Goal: Consume media (video, audio): Consume media (video, audio)

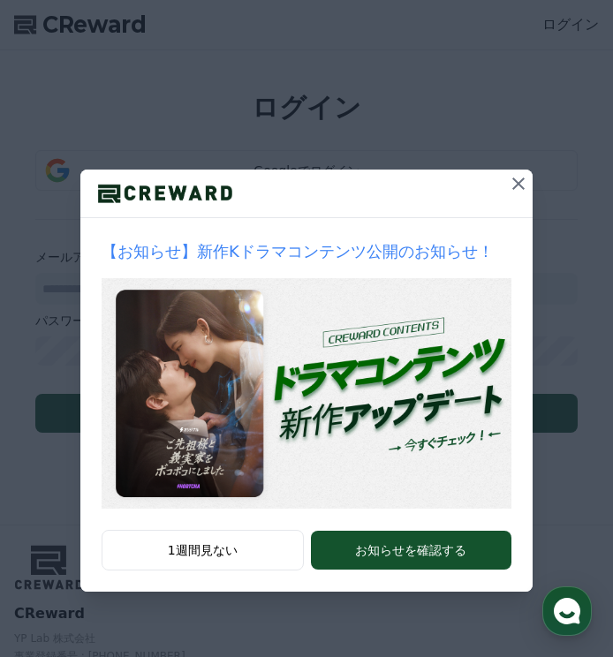
click at [518, 186] on icon at bounding box center [518, 183] width 21 height 21
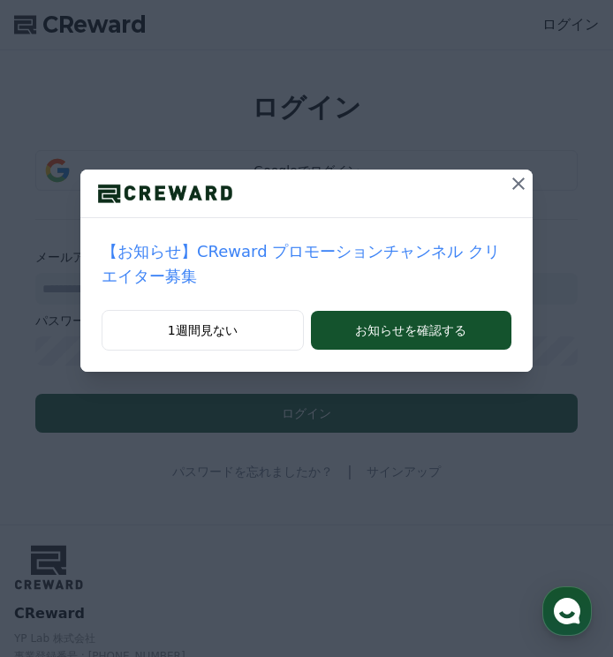
click at [513, 182] on icon at bounding box center [518, 183] width 21 height 21
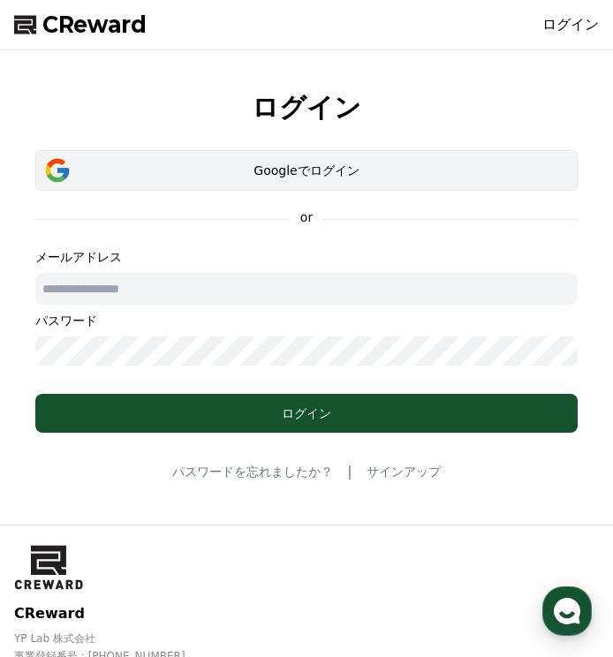
click at [155, 172] on div "Googleでログイン" at bounding box center [306, 171] width 491 height 18
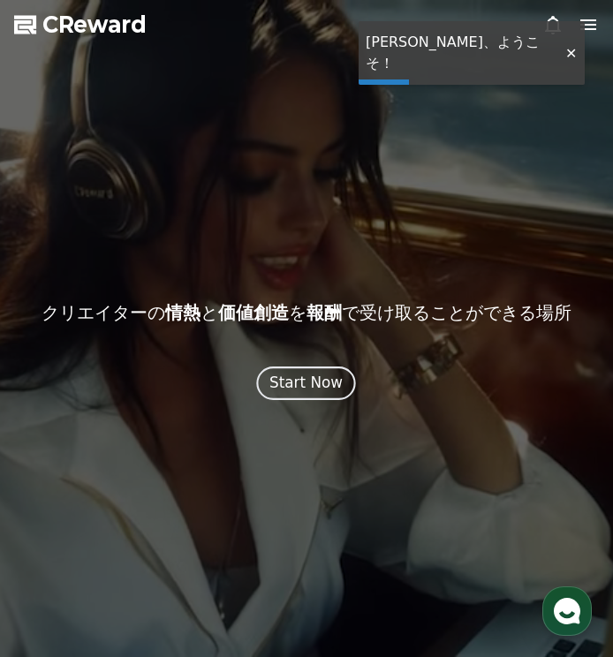
click at [312, 381] on div "Start Now" at bounding box center [306, 383] width 73 height 22
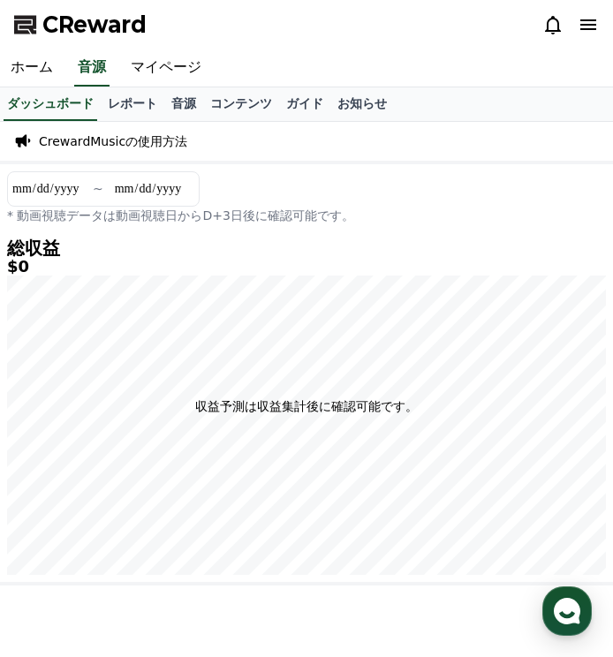
scroll to position [4, 0]
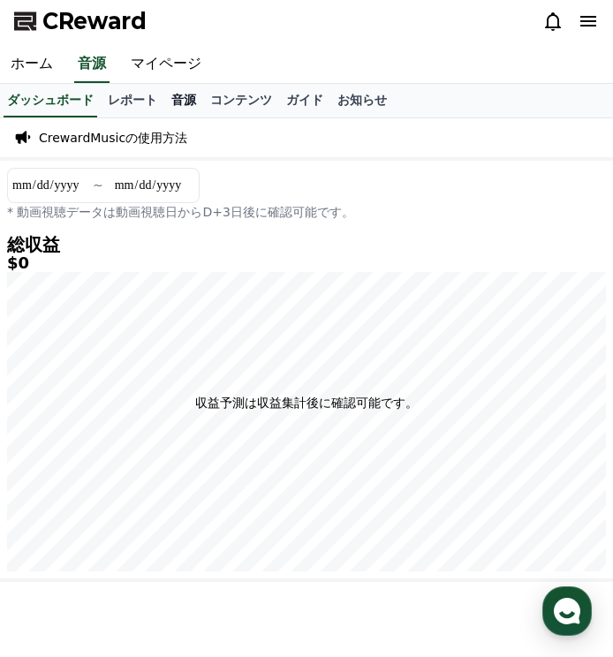
click at [175, 102] on link "音源" at bounding box center [183, 101] width 39 height 34
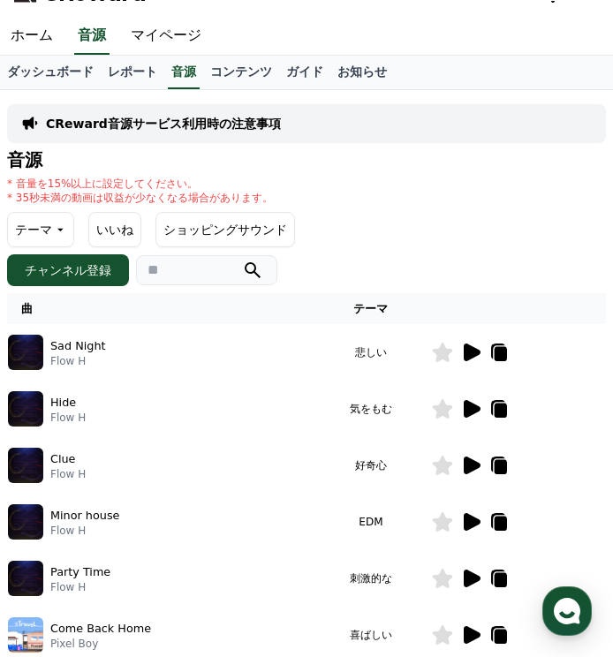
scroll to position [79, 0]
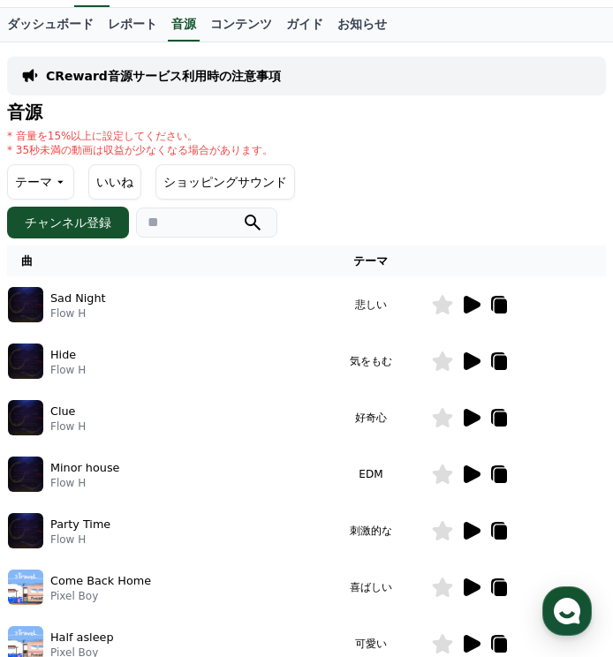
click at [464, 359] on icon at bounding box center [472, 361] width 17 height 18
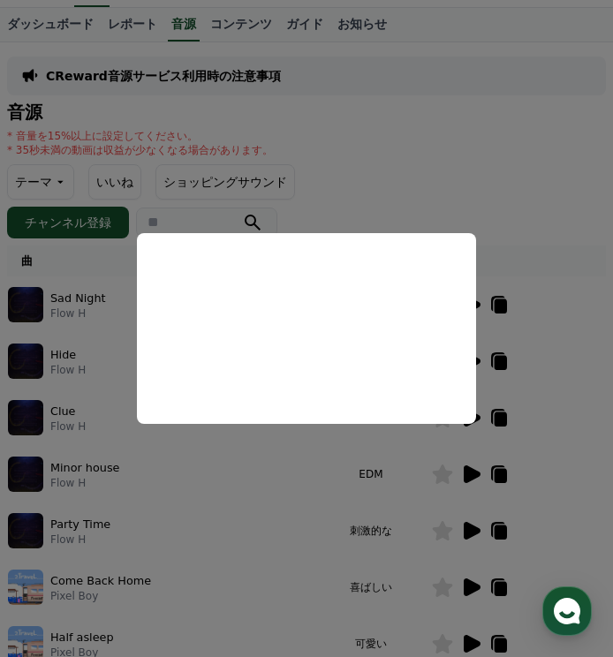
click at [248, 500] on button "close modal" at bounding box center [306, 328] width 613 height 657
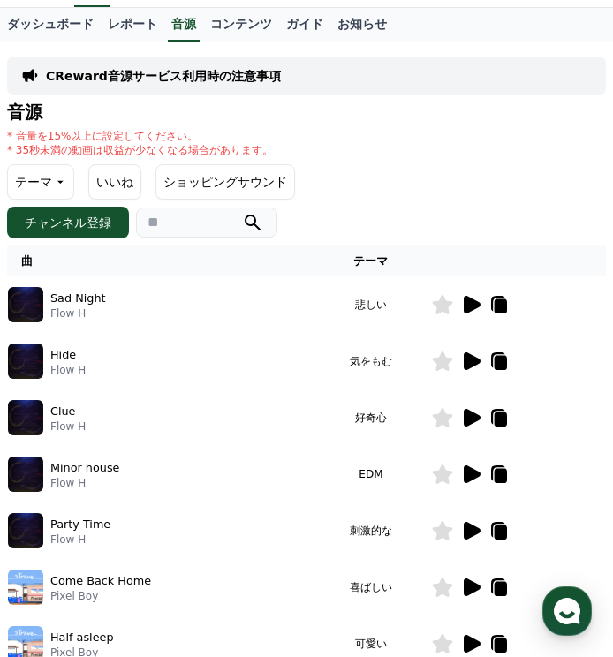
click at [495, 362] on icon at bounding box center [501, 363] width 12 height 14
click at [464, 361] on icon at bounding box center [472, 361] width 17 height 18
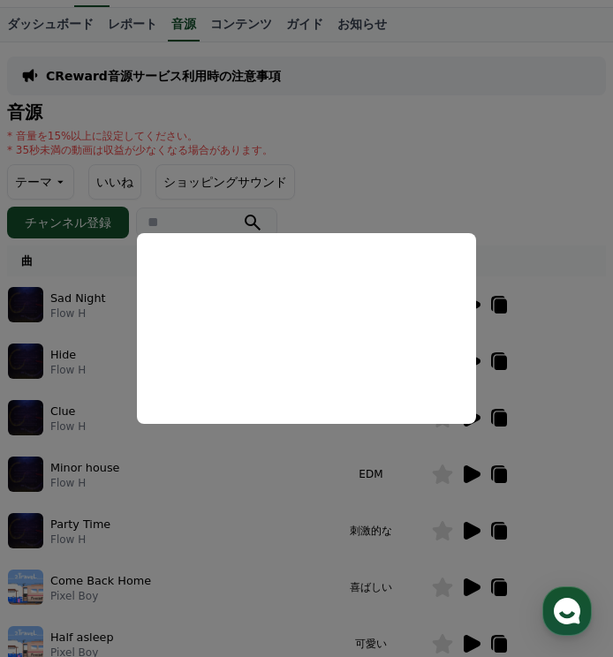
click at [496, 360] on button "close modal" at bounding box center [306, 328] width 613 height 657
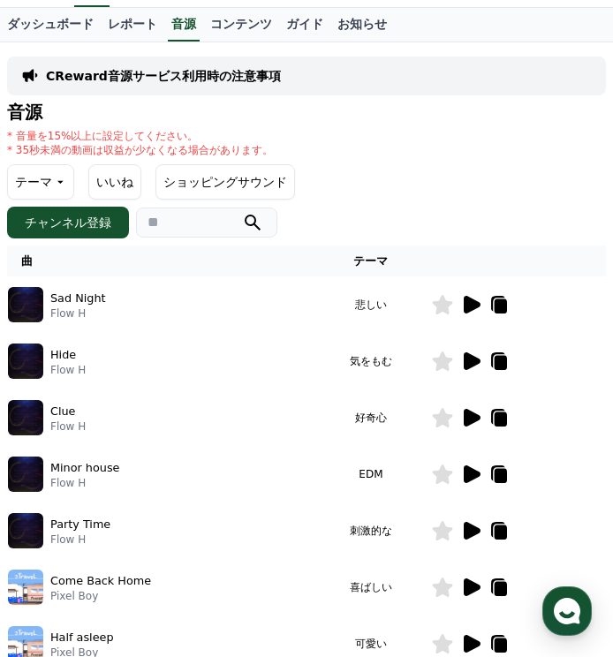
click at [495, 363] on icon at bounding box center [501, 363] width 12 height 14
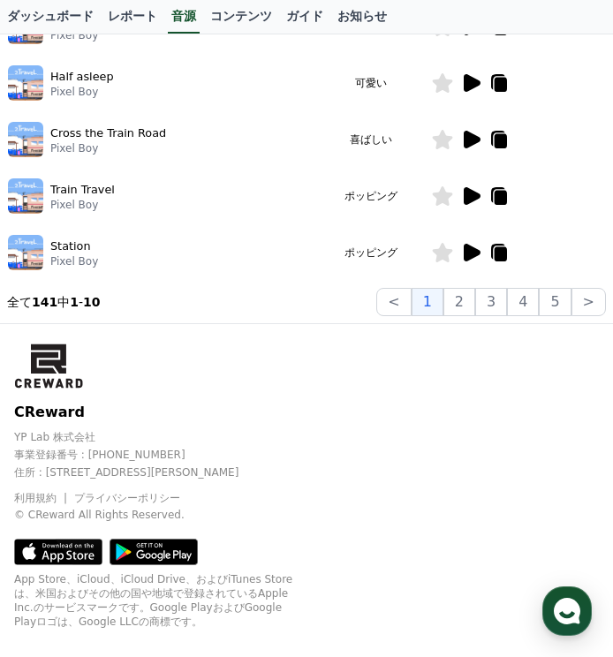
scroll to position [85, 0]
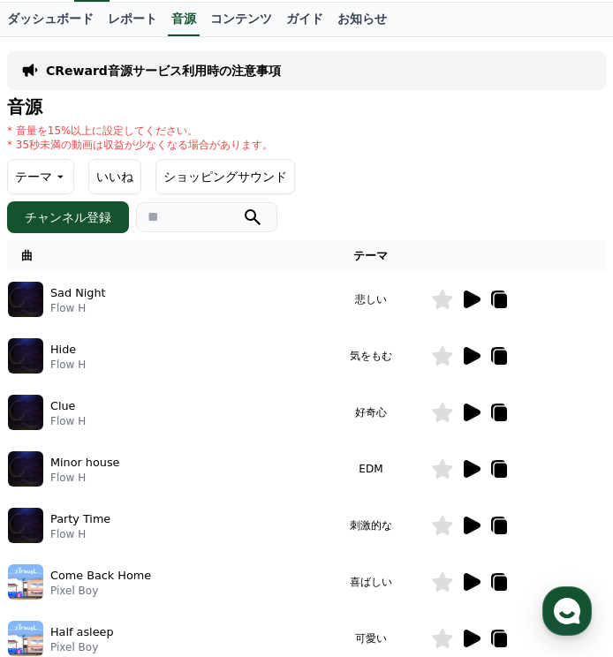
click at [495, 359] on icon at bounding box center [501, 358] width 12 height 14
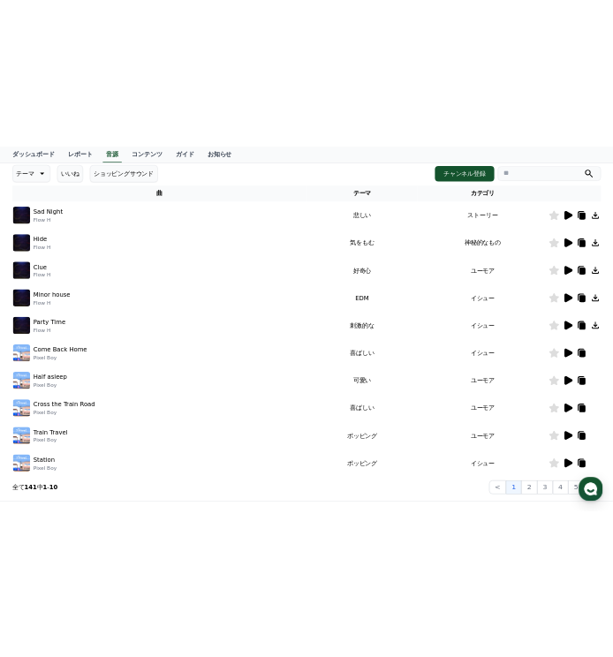
scroll to position [87, 0]
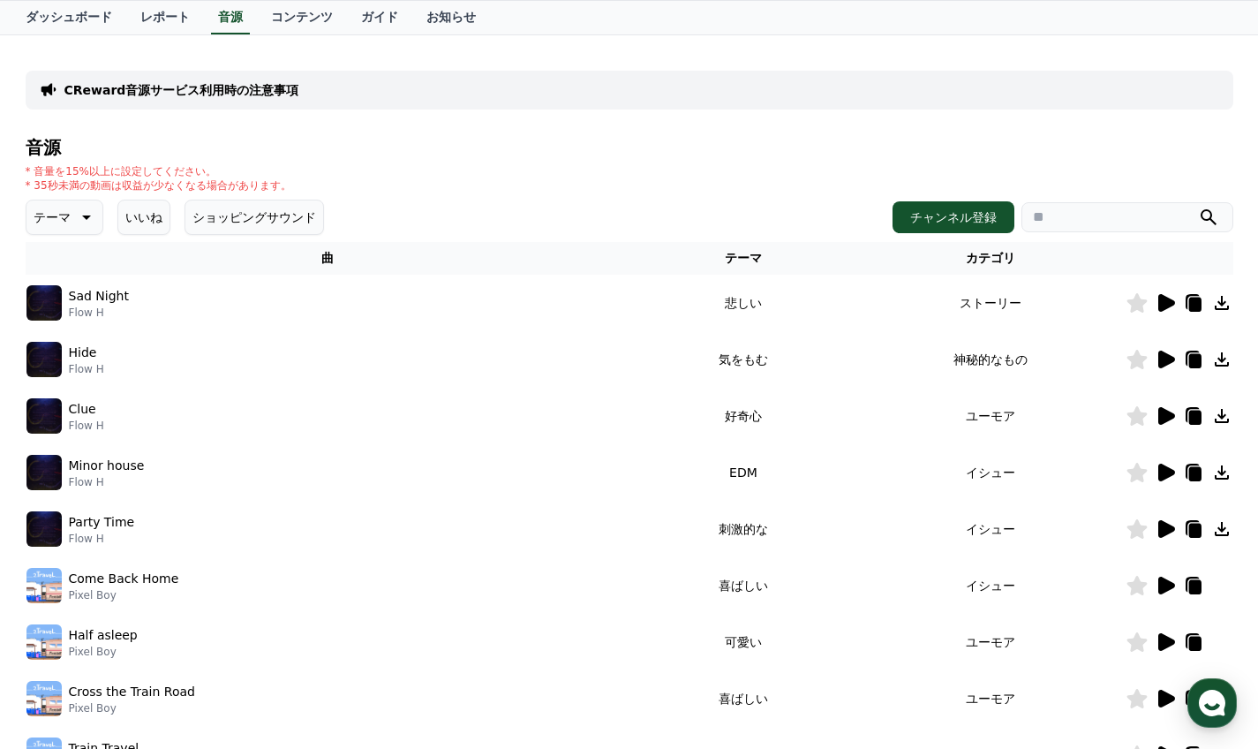
click at [612, 359] on icon at bounding box center [1222, 359] width 21 height 21
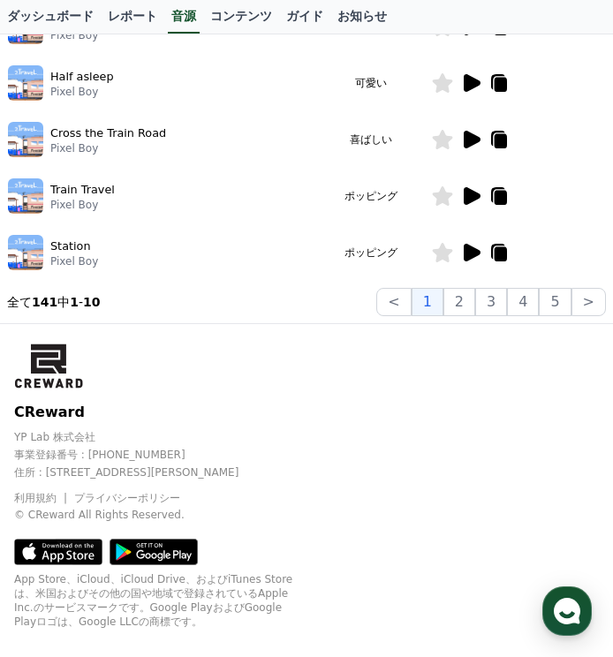
scroll to position [0, 0]
